Goal: Task Accomplishment & Management: Manage account settings

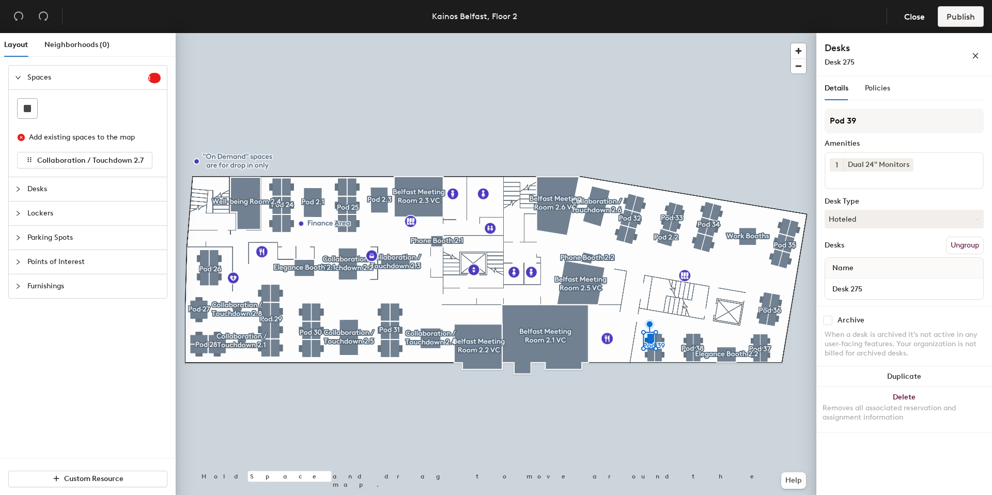
click at [862, 230] on div "Pod 39 Amenities 1 Dual 24" Monitors Desk Type Hoteled Desks Ungroup Name Desk …" at bounding box center [904, 207] width 159 height 197
click at [864, 215] on button "Hoteled" at bounding box center [904, 219] width 159 height 19
click at [857, 245] on div "Assigned" at bounding box center [877, 251] width 103 height 16
click at [882, 87] on span "Policies" at bounding box center [877, 88] width 25 height 9
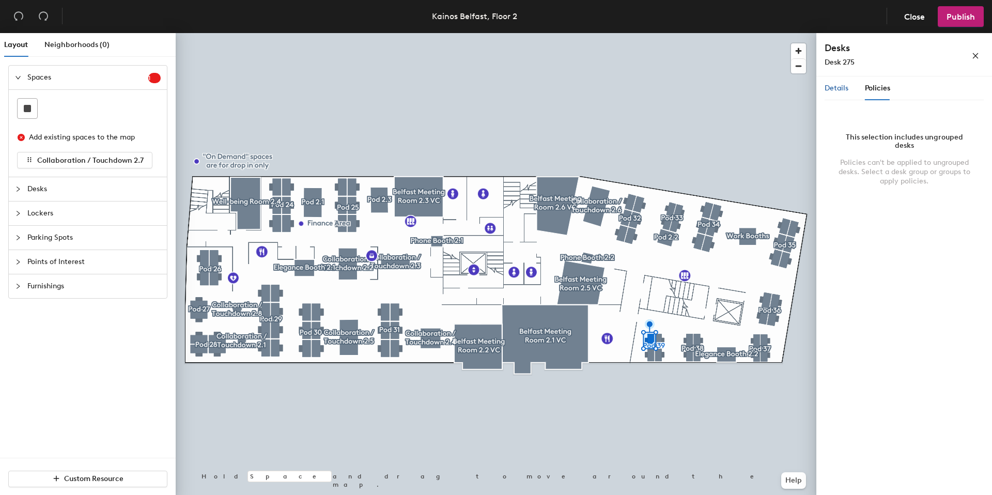
click at [839, 89] on span "Details" at bounding box center [837, 88] width 24 height 9
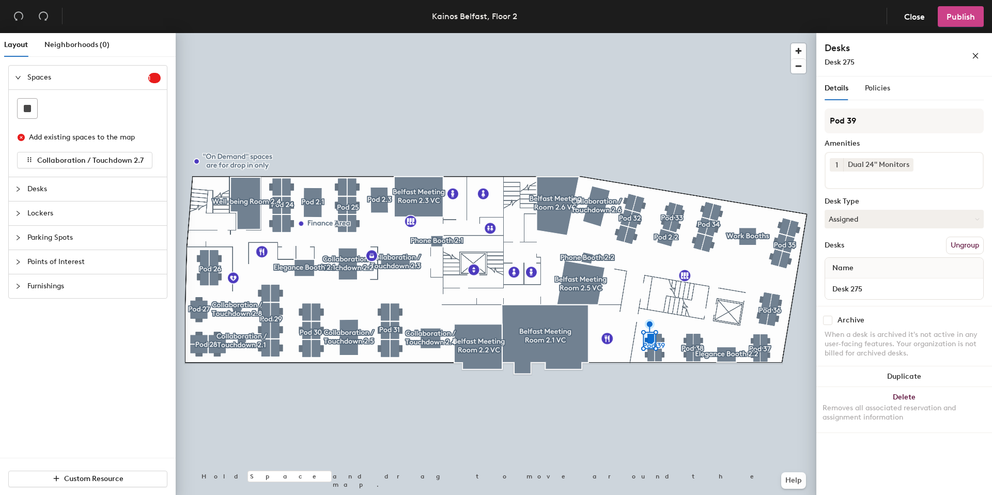
click at [959, 25] on button "Publish" at bounding box center [961, 16] width 46 height 21
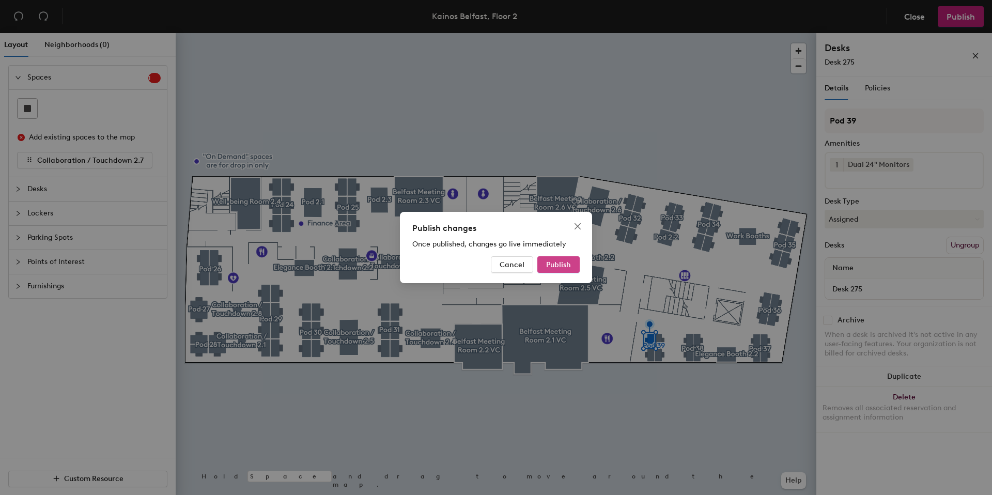
click at [550, 263] on span "Publish" at bounding box center [558, 265] width 25 height 9
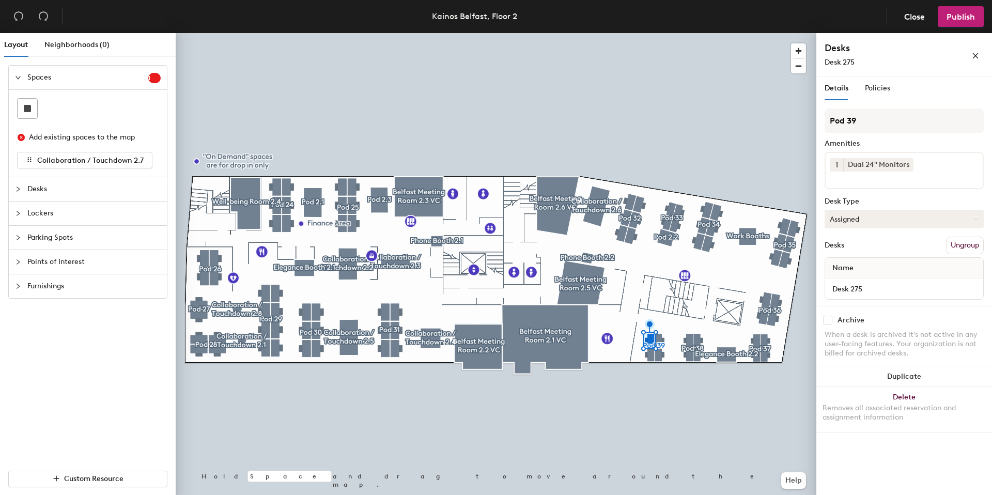
click at [894, 226] on button "Assigned" at bounding box center [904, 219] width 159 height 19
click at [864, 280] on div "Hoteled" at bounding box center [877, 282] width 103 height 16
click at [974, 25] on button "Publish" at bounding box center [961, 16] width 46 height 21
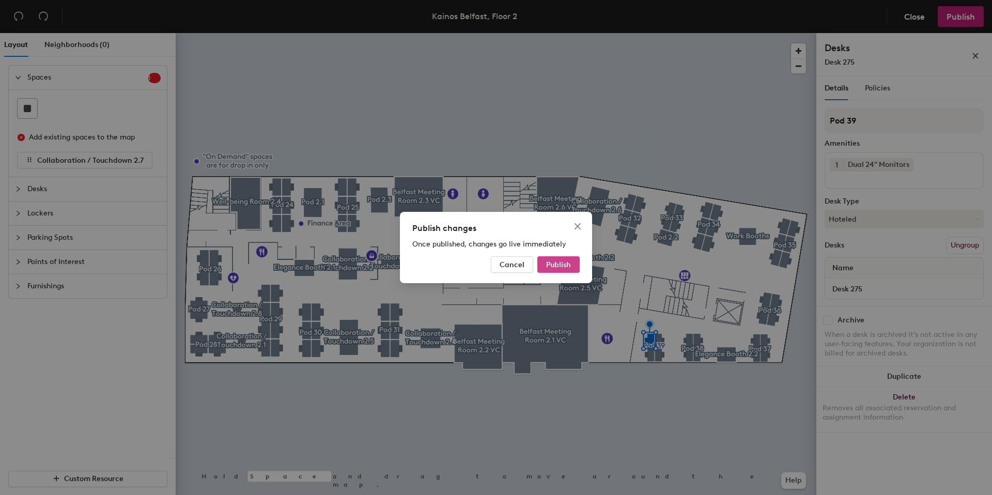
click at [553, 256] on button "Publish" at bounding box center [559, 264] width 42 height 17
